Goal: Task Accomplishment & Management: Manage account settings

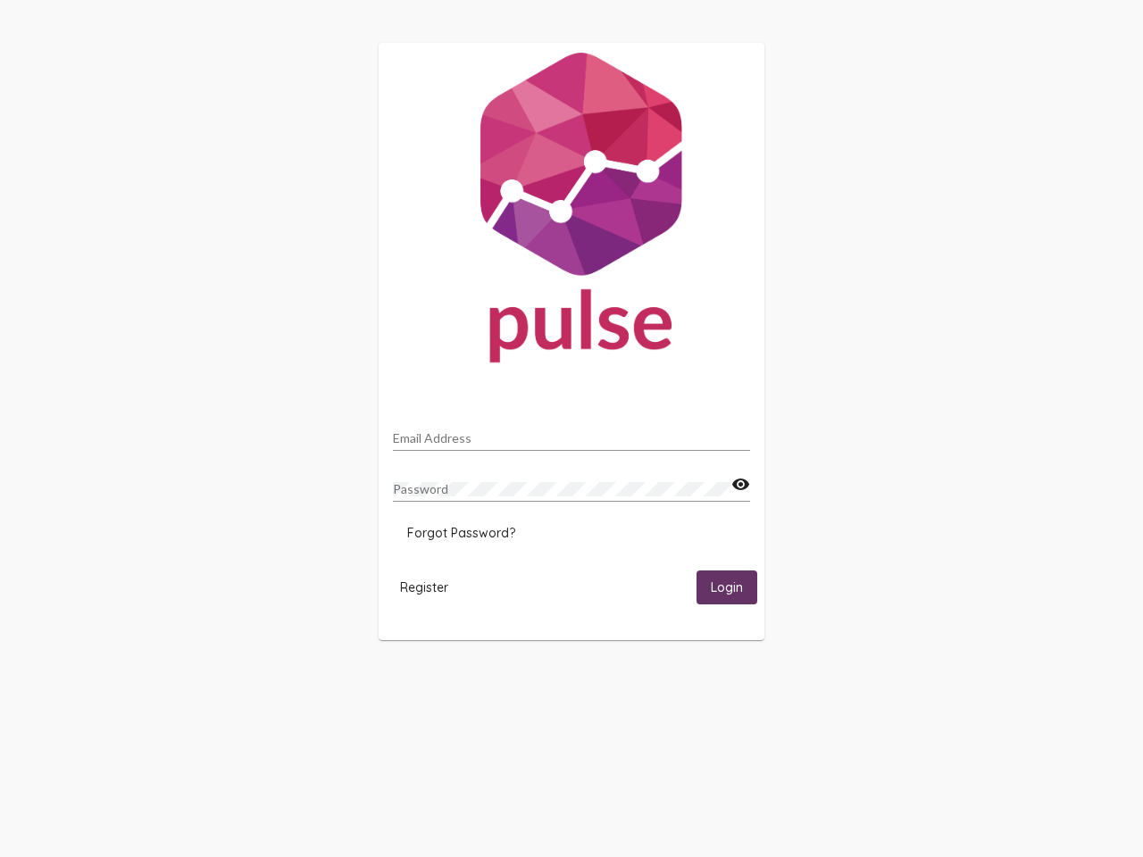
click at [572, 433] on input "Email Address" at bounding box center [571, 438] width 357 height 14
click at [740, 485] on mat-icon "visibility" at bounding box center [740, 484] width 19 height 21
click at [461, 533] on span "Forgot Password?" at bounding box center [461, 533] width 108 height 16
click at [424, 587] on span "Register" at bounding box center [424, 588] width 48 height 16
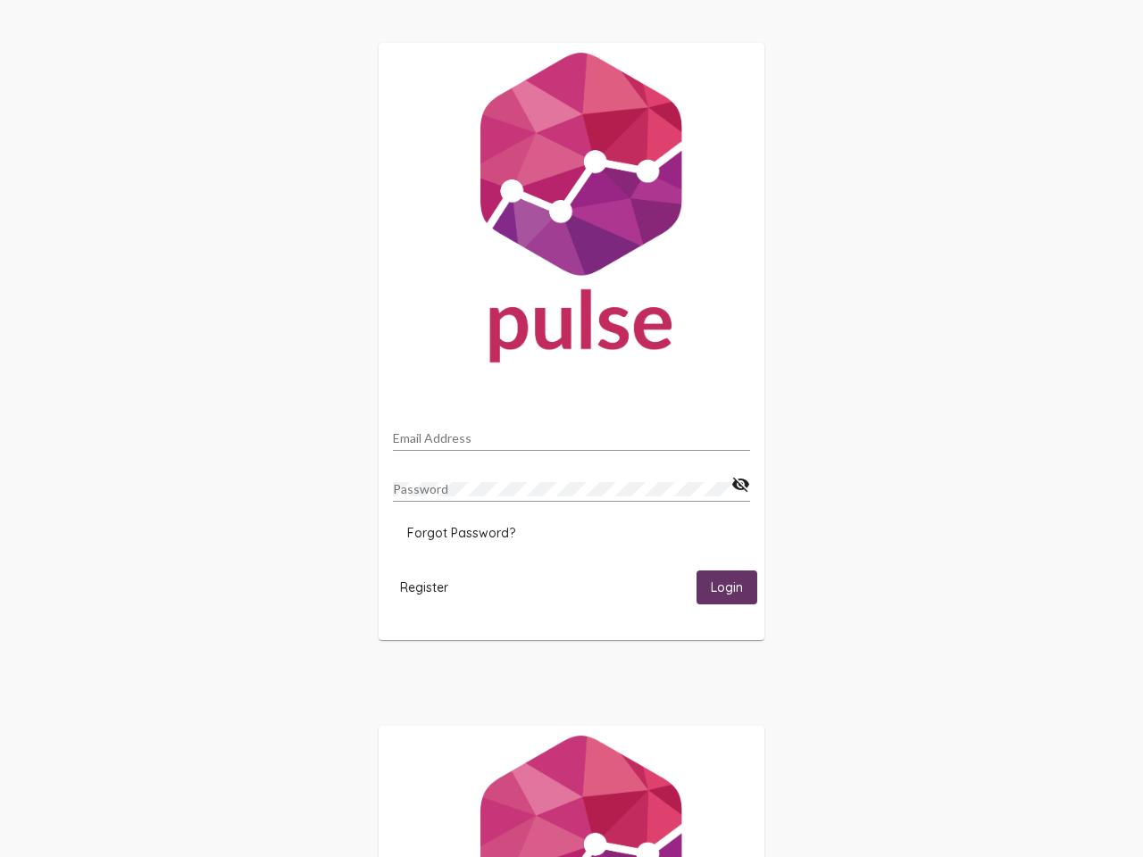
click at [727, 587] on span "Login" at bounding box center [727, 588] width 32 height 16
